Goal: Check status: Check status

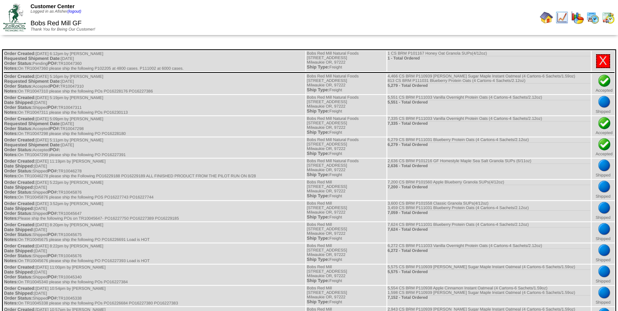
click at [606, 18] on img at bounding box center [608, 17] width 13 height 13
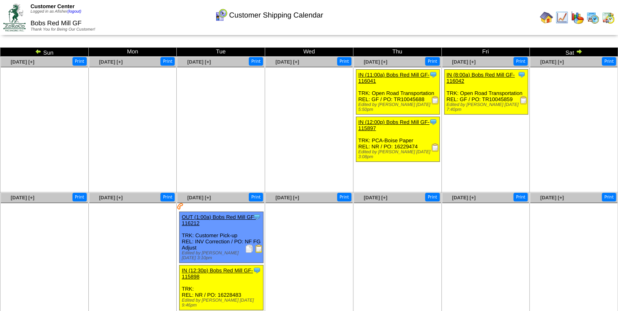
click at [578, 49] on img at bounding box center [579, 51] width 7 height 7
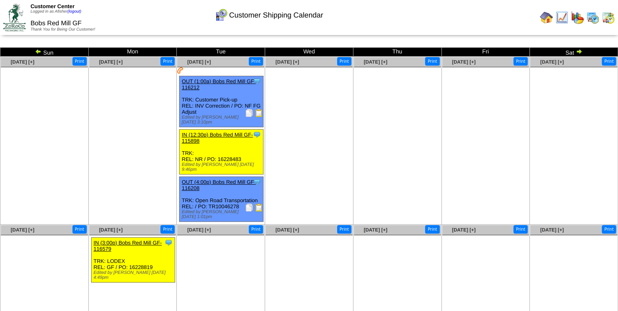
click at [578, 52] on img at bounding box center [579, 51] width 7 height 7
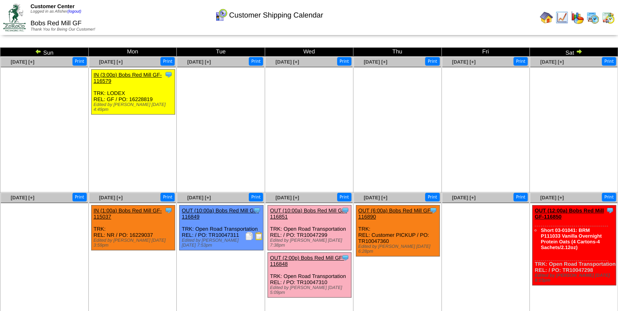
scroll to position [28, 0]
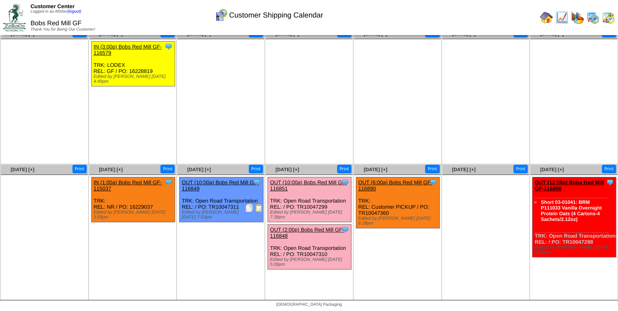
click at [258, 208] on img at bounding box center [259, 208] width 8 height 8
